Goal: Information Seeking & Learning: Learn about a topic

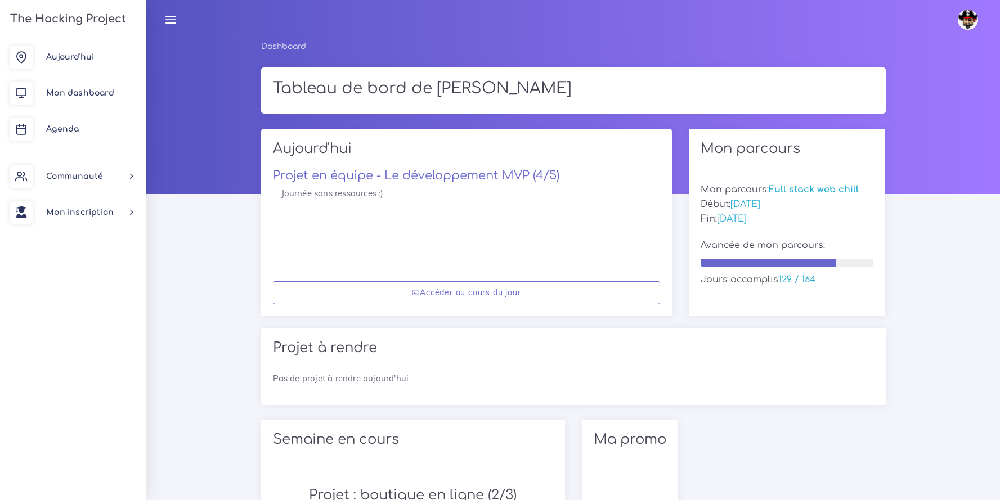
scroll to position [349, 0]
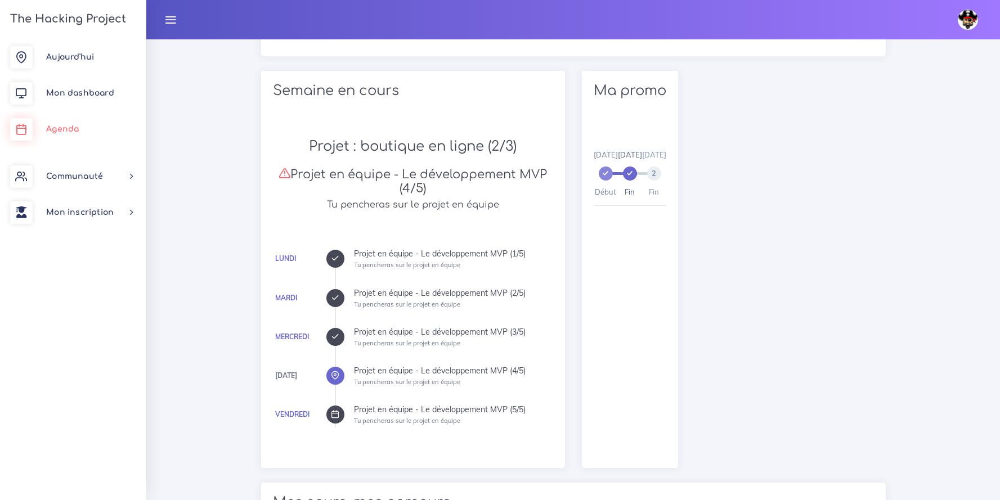
click at [68, 135] on link "Agenda" at bounding box center [73, 129] width 146 height 36
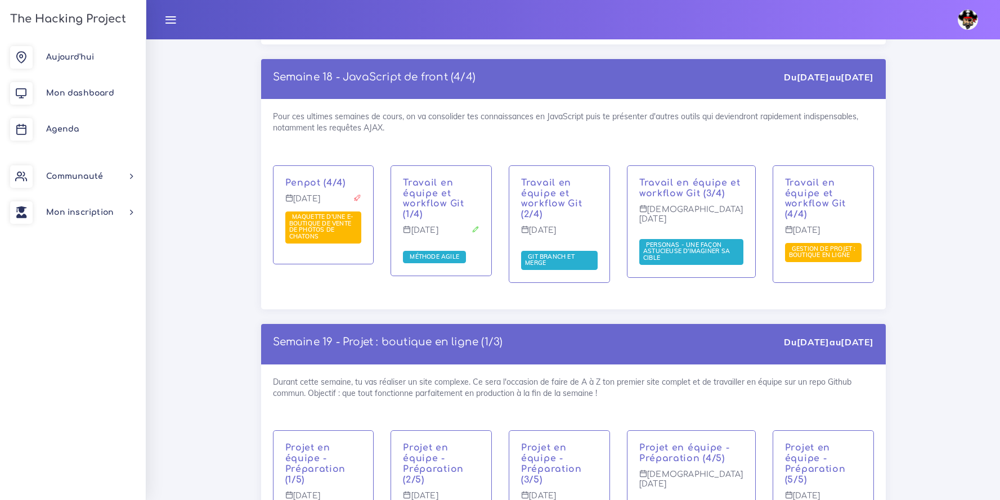
scroll to position [7159, 0]
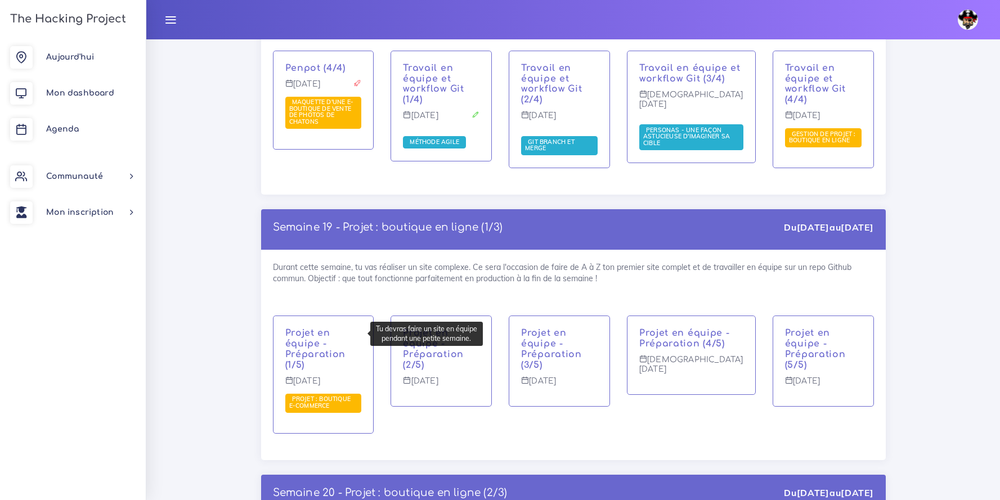
click at [312, 395] on span "Projet : boutique e-commerce" at bounding box center [320, 402] width 62 height 15
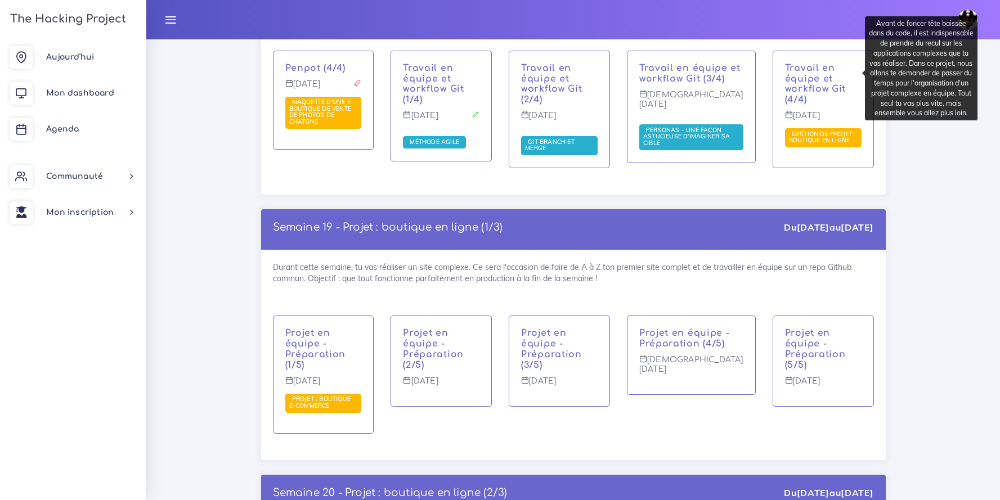
click at [822, 130] on span "Gestion de projet : boutique en ligne" at bounding box center [822, 137] width 67 height 15
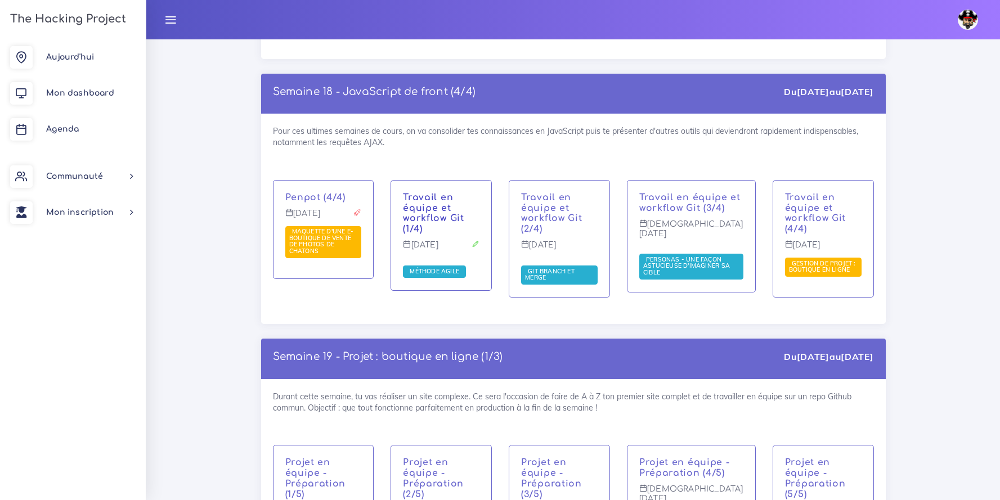
scroll to position [7028, 0]
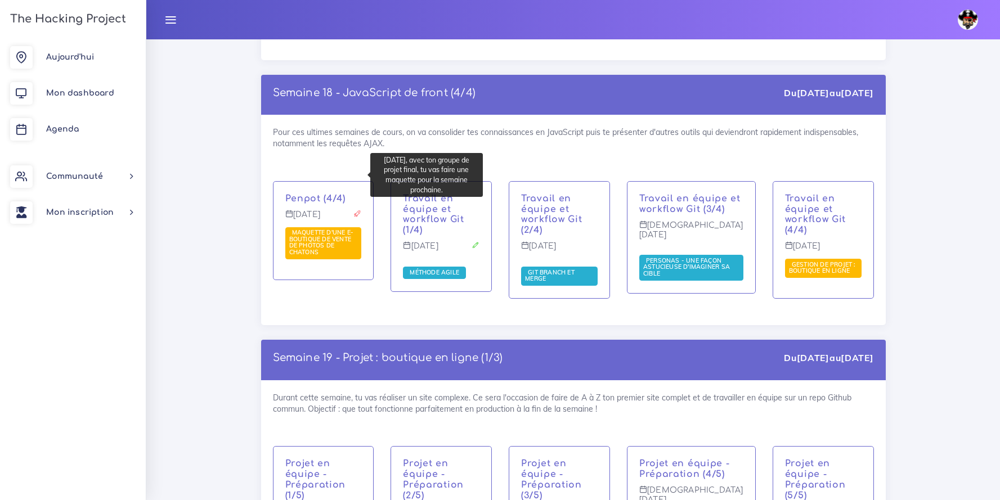
click at [329, 227] on span "Maquette d'une e-boutique de vente de photos de chatons" at bounding box center [323, 243] width 77 height 32
click at [332, 229] on span "Maquette d'une e-boutique de vente de photos de chatons" at bounding box center [321, 243] width 65 height 28
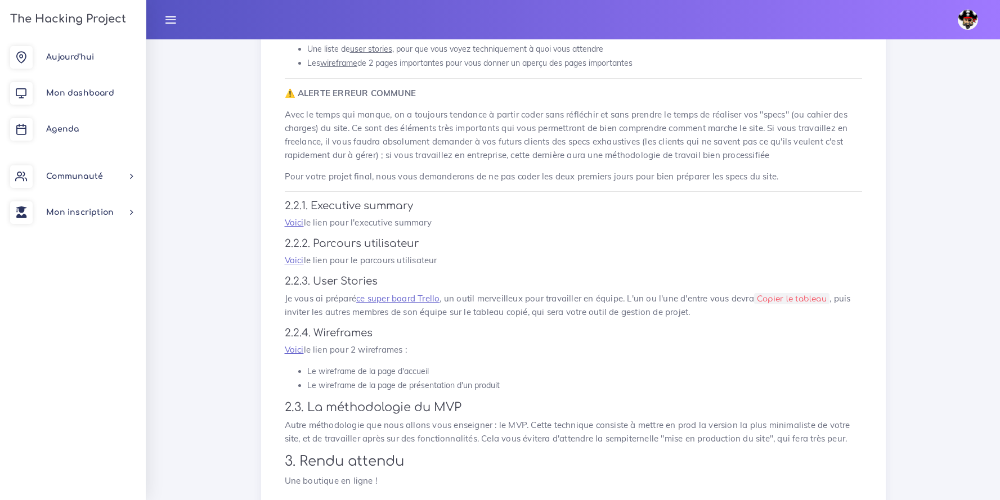
scroll to position [562, 0]
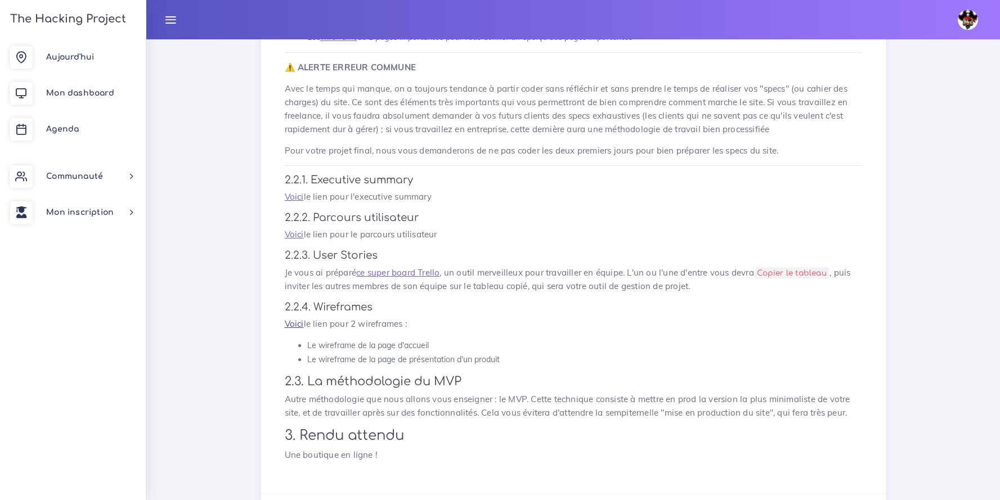
click at [293, 319] on link "Voici" at bounding box center [294, 324] width 19 height 11
click at [290, 231] on link "Voici" at bounding box center [294, 236] width 19 height 11
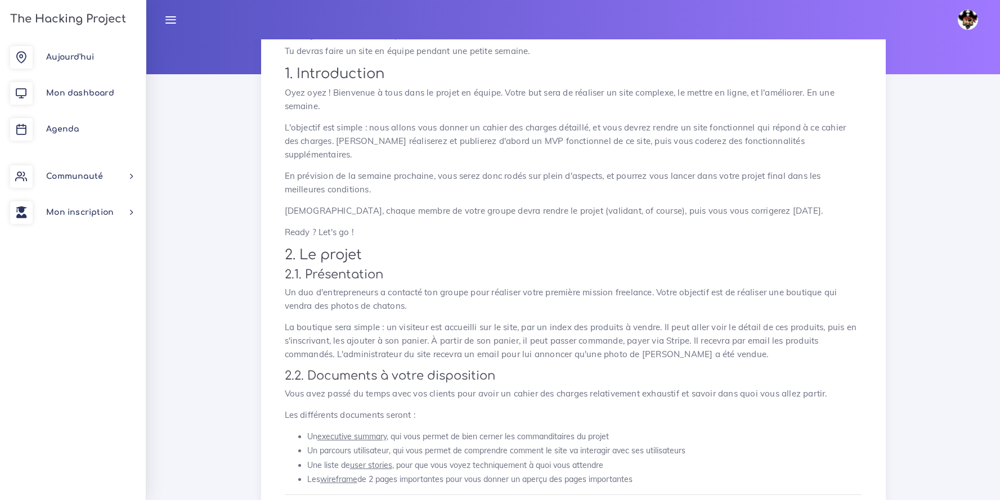
scroll to position [0, 0]
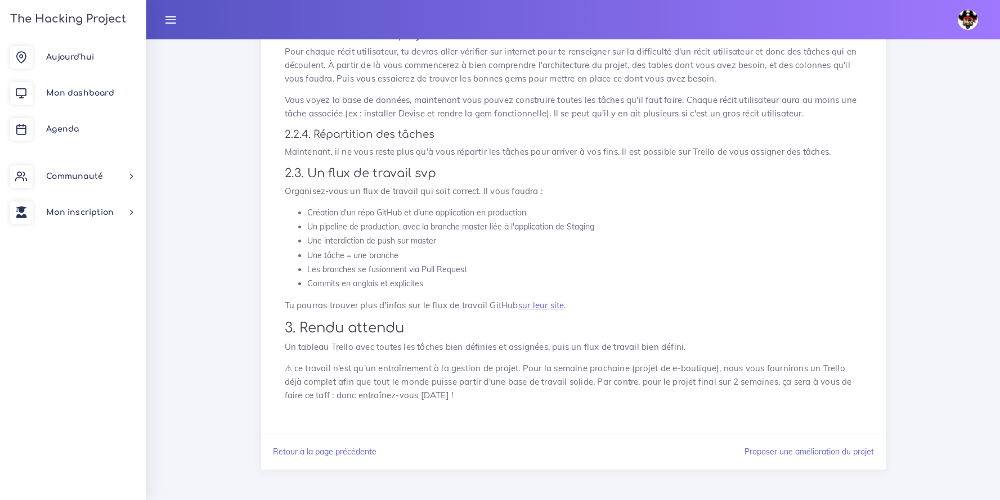
scroll to position [1204, 0]
